Goal: Task Accomplishment & Management: Complete application form

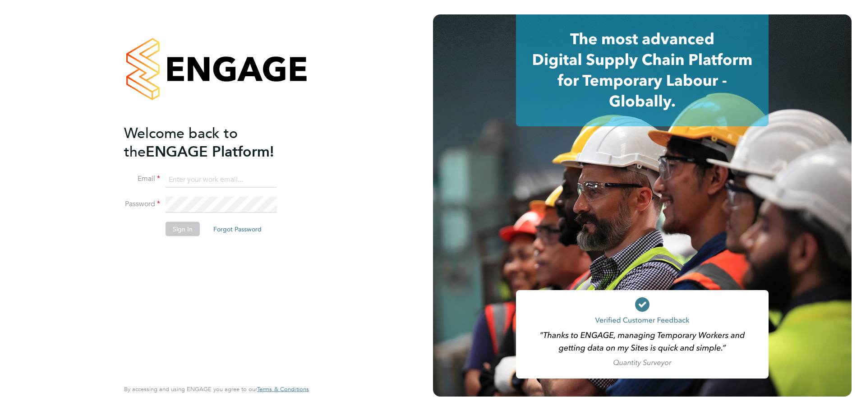
type input "jcordell@tradelinerecruitment.co.uk"
click at [188, 231] on button "Sign In" at bounding box center [183, 228] width 34 height 14
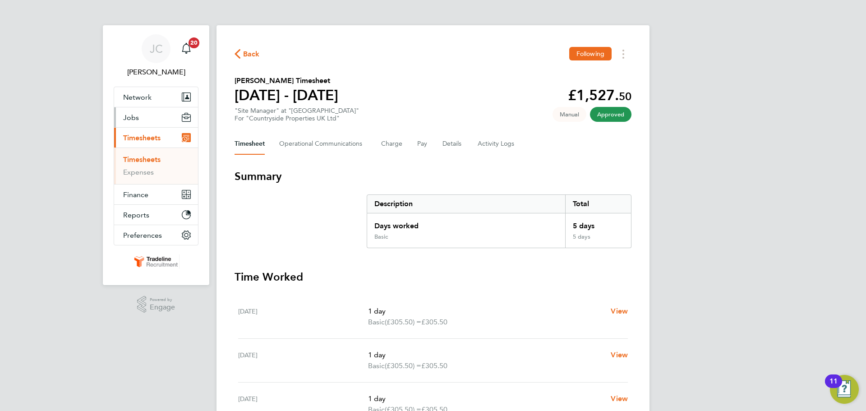
click at [149, 122] on button "Jobs" at bounding box center [156, 117] width 84 height 20
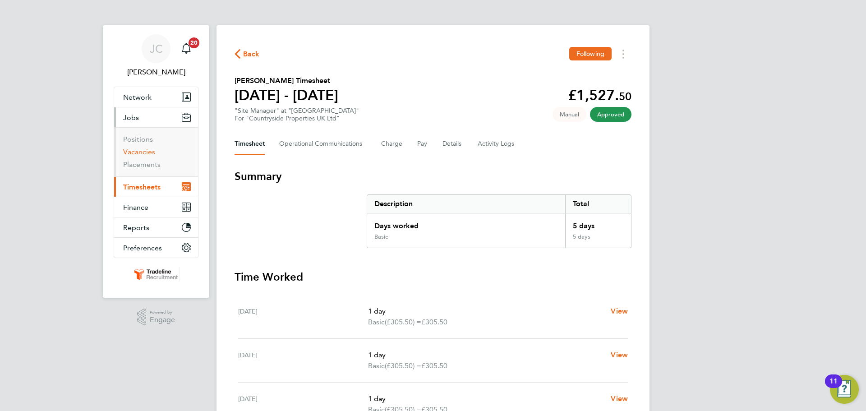
click at [147, 152] on link "Vacancies" at bounding box center [139, 151] width 32 height 9
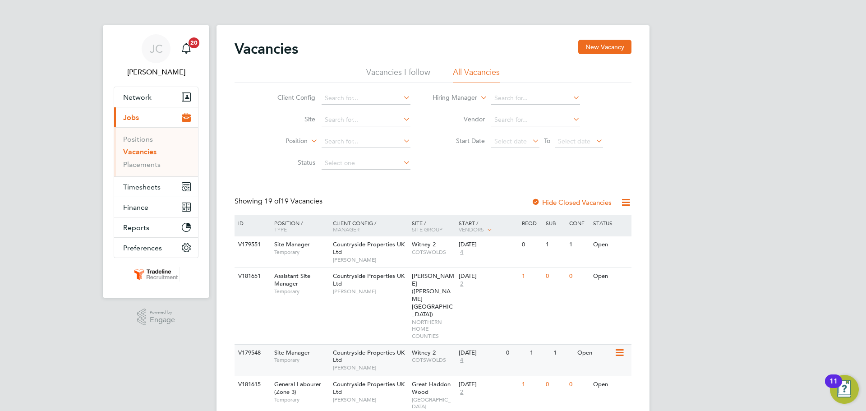
click at [449, 345] on div "Witney 2 COTSWOLDS" at bounding box center [433, 356] width 47 height 23
click at [145, 96] on span "Network" at bounding box center [137, 97] width 28 height 9
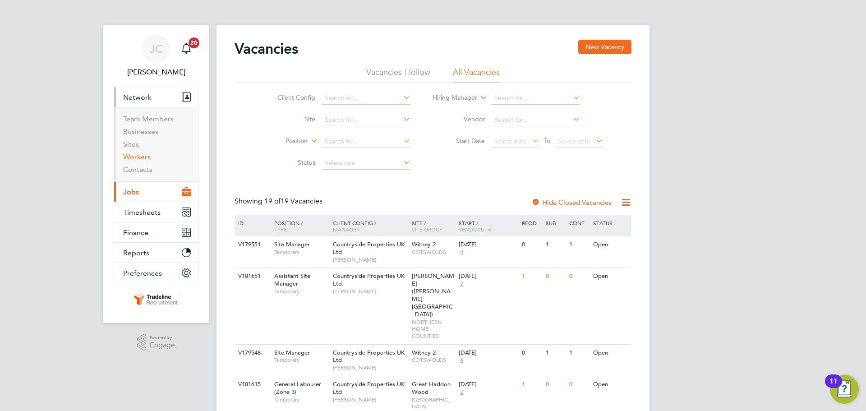
click at [146, 158] on link "Workers" at bounding box center [137, 156] width 28 height 9
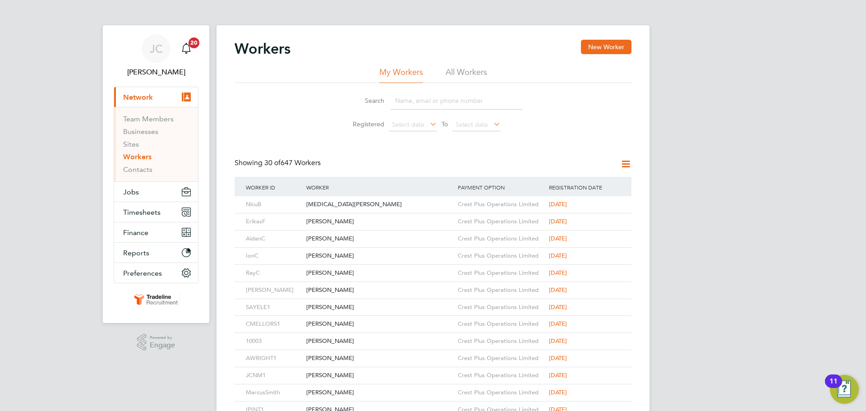
click at [420, 98] on input at bounding box center [457, 101] width 132 height 18
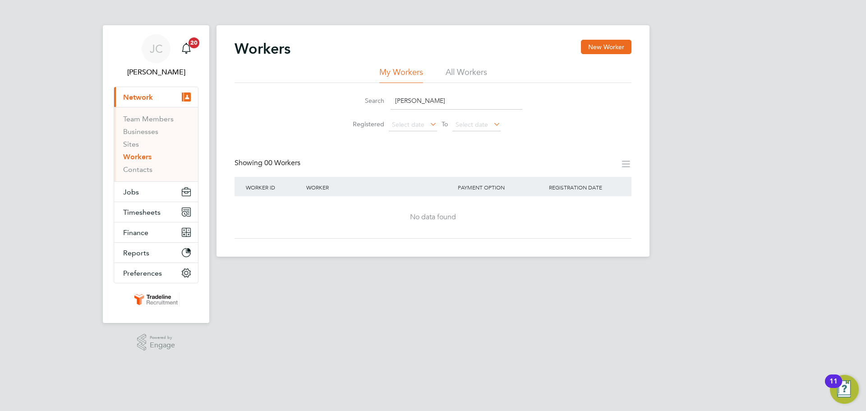
type input "curley"
click at [480, 76] on li "All Workers" at bounding box center [466, 75] width 41 height 16
click at [589, 41] on button "New Worker" at bounding box center [606, 47] width 51 height 14
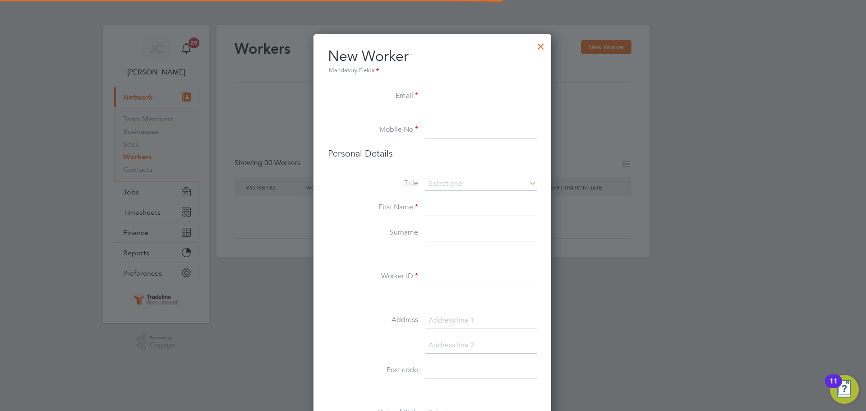
scroll to position [763, 239]
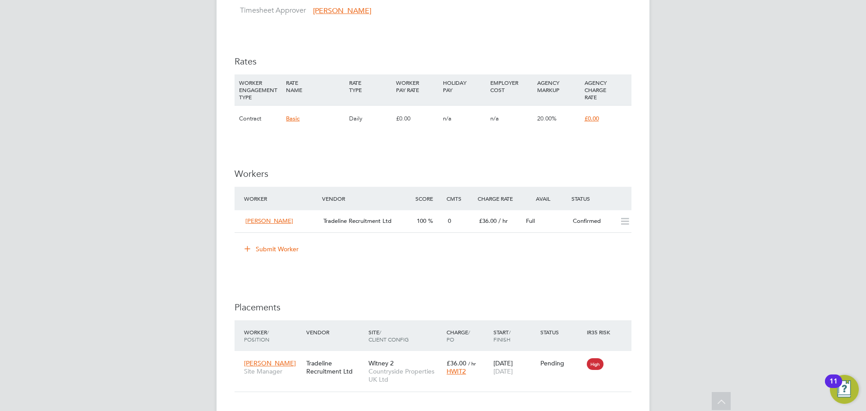
scroll to position [677, 0]
